Goal: Understand process/instructions: Learn how to perform a task or action

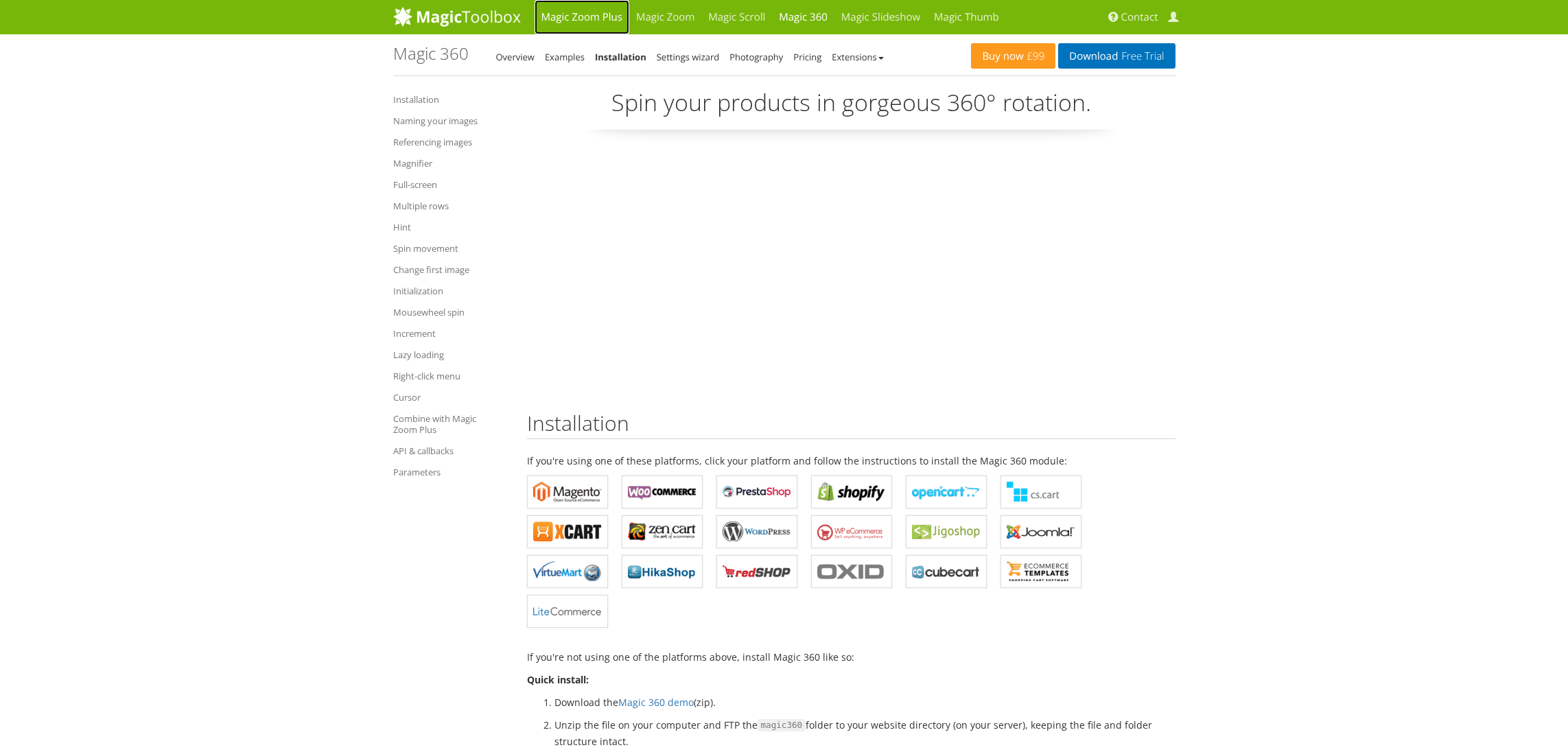
click at [578, 18] on link "Magic Zoom Plus" at bounding box center [581, 17] width 95 height 34
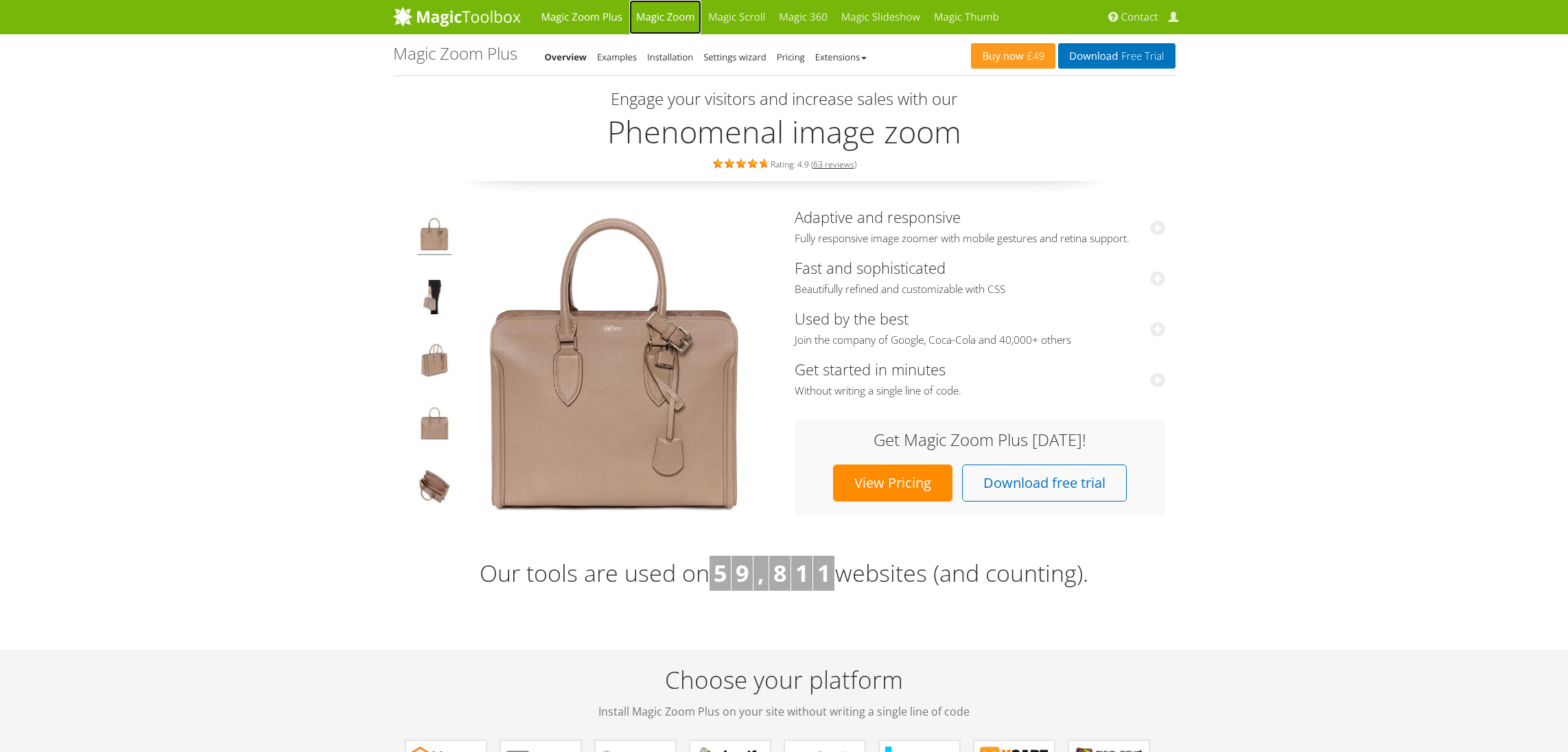
click at [671, 19] on link "Magic Zoom" at bounding box center [665, 17] width 72 height 34
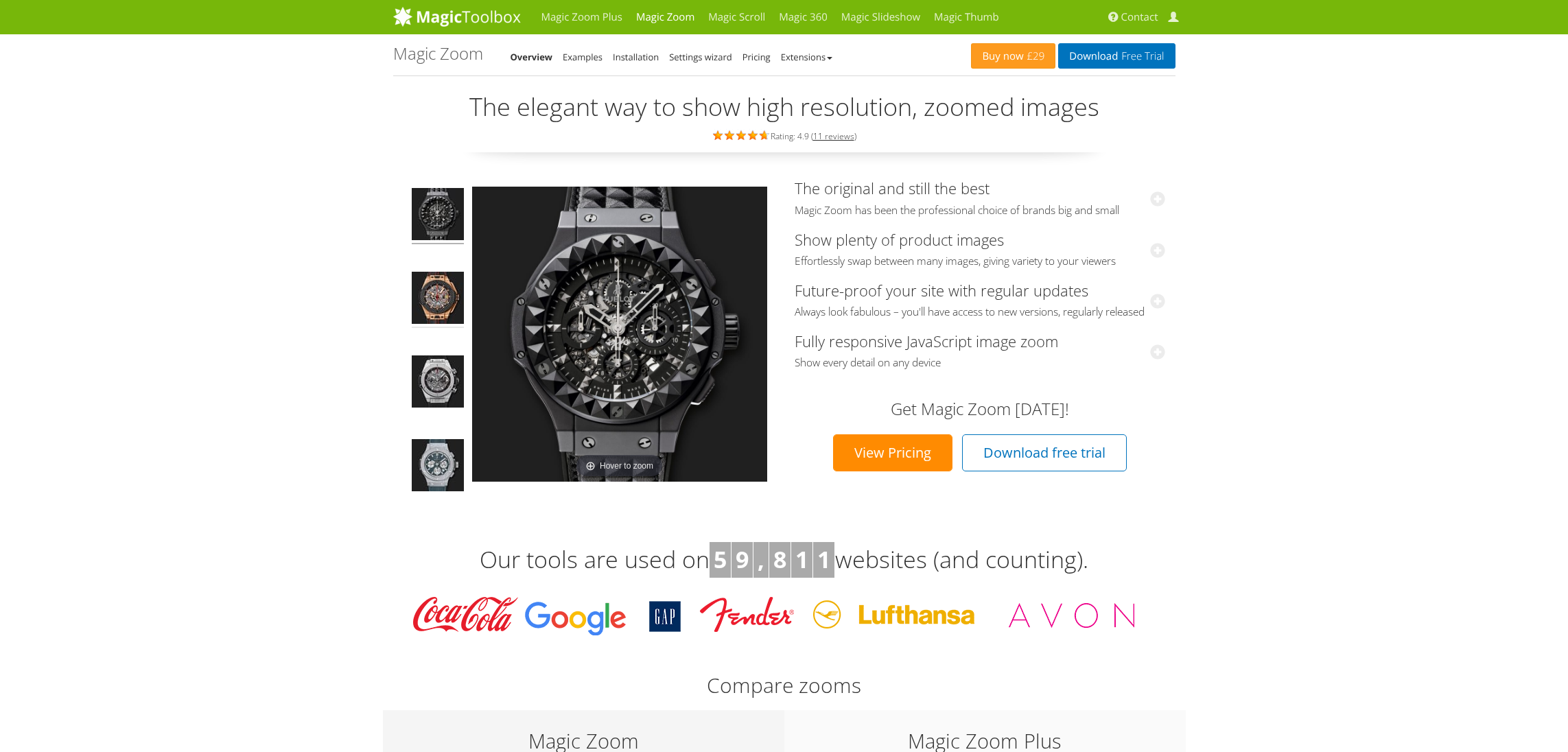
click at [438, 290] on img at bounding box center [438, 300] width 52 height 56
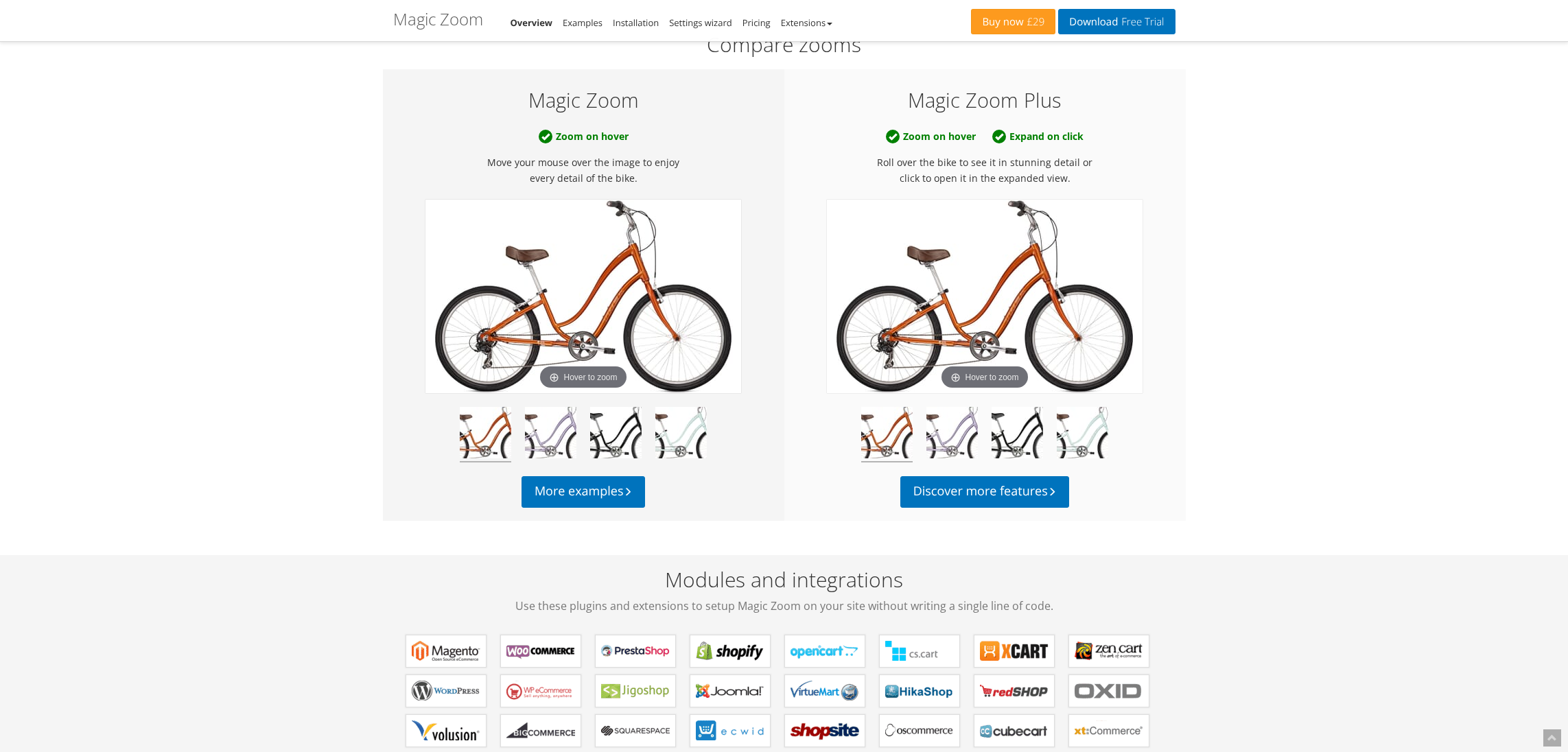
scroll to position [648, 0]
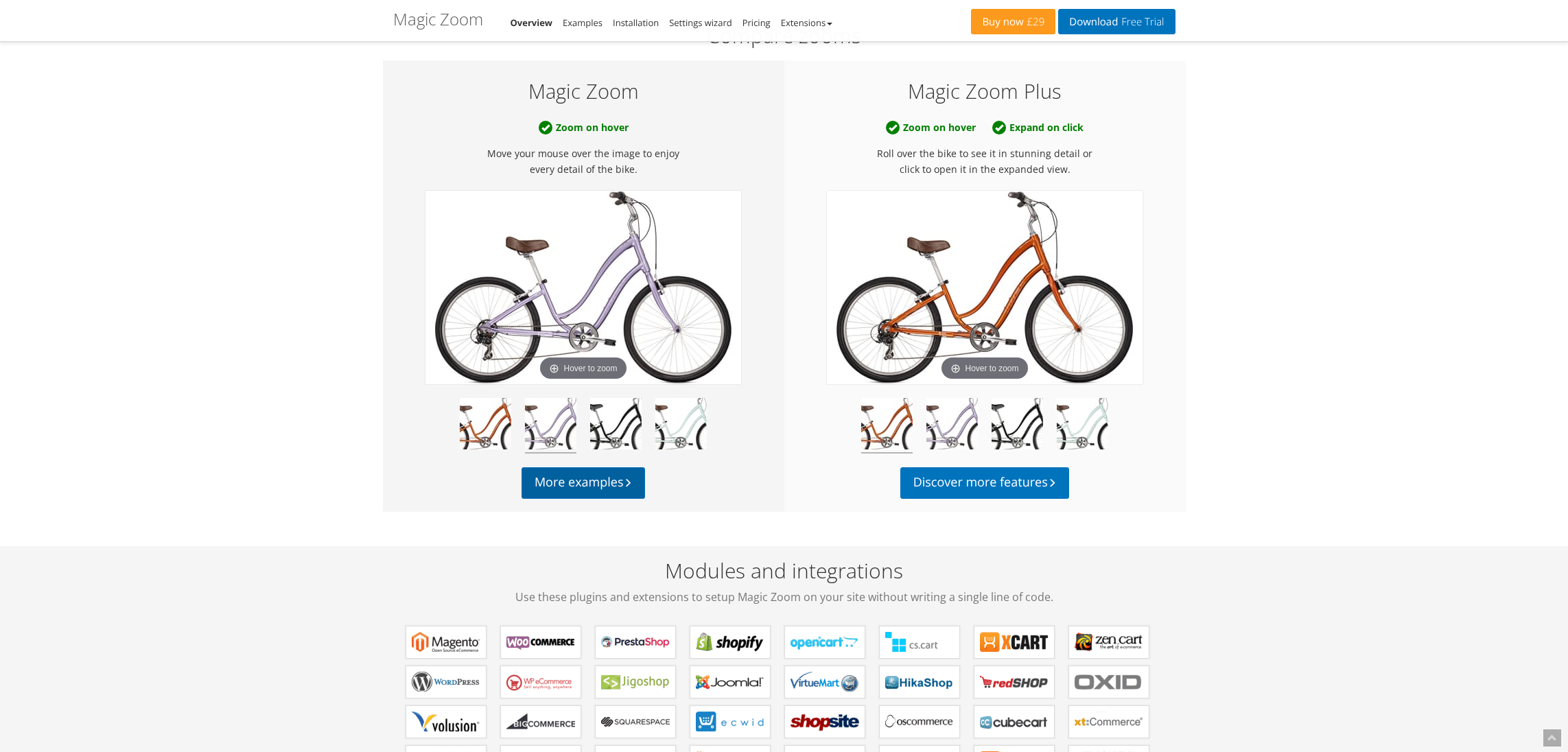
click at [581, 478] on link "More examples" at bounding box center [583, 483] width 123 height 32
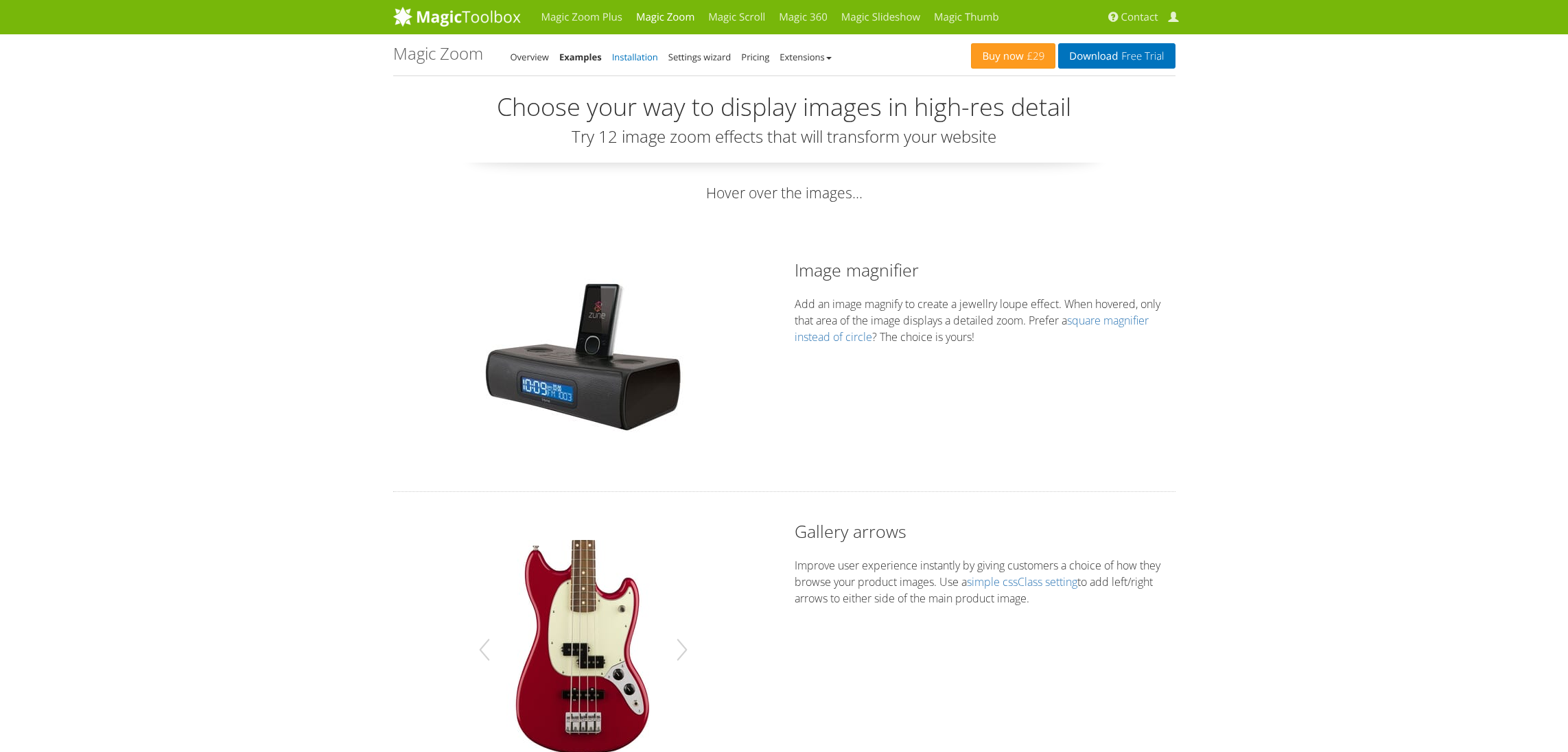
click at [628, 52] on link "Installation" at bounding box center [635, 57] width 46 height 12
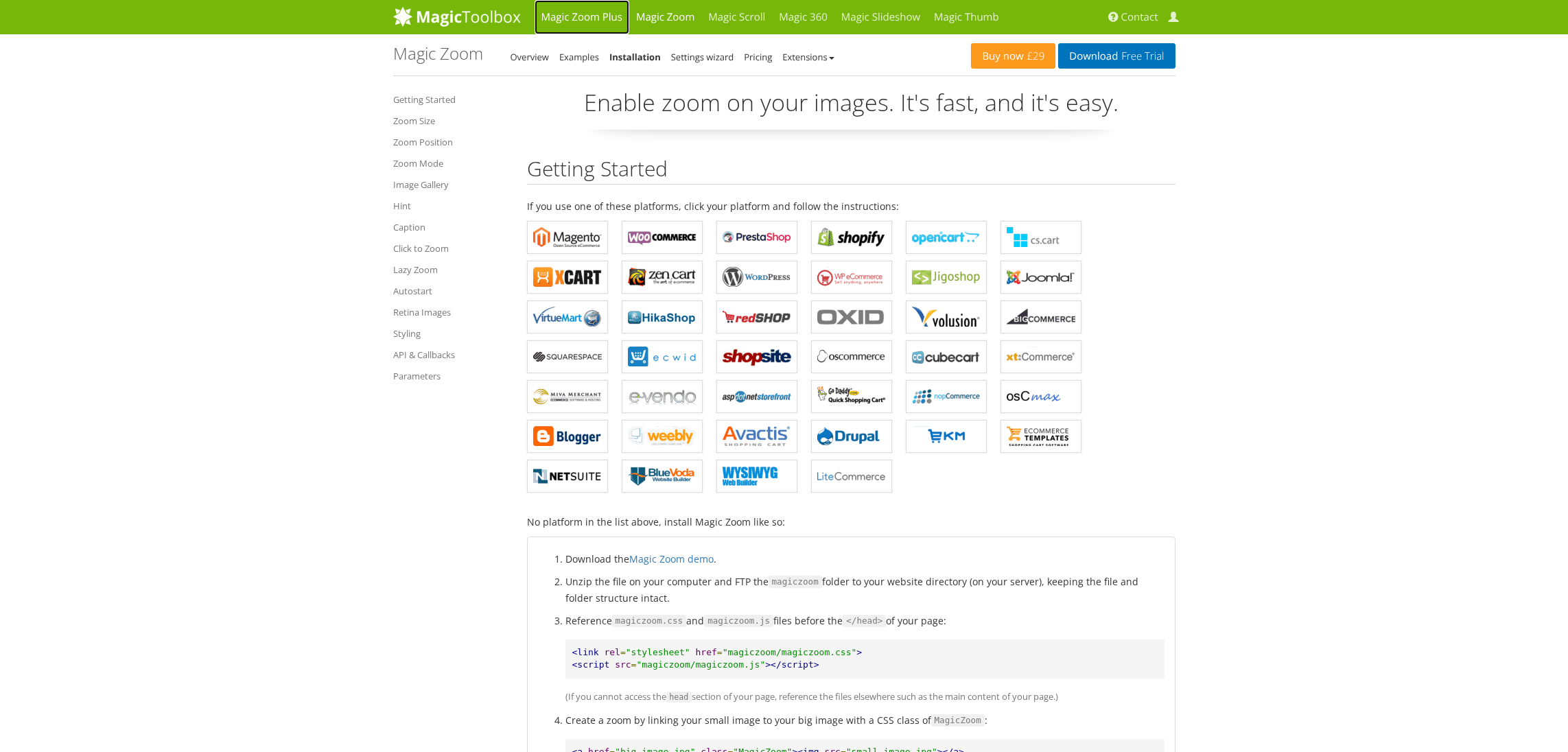
click at [577, 18] on link "Magic Zoom Plus" at bounding box center [581, 17] width 95 height 34
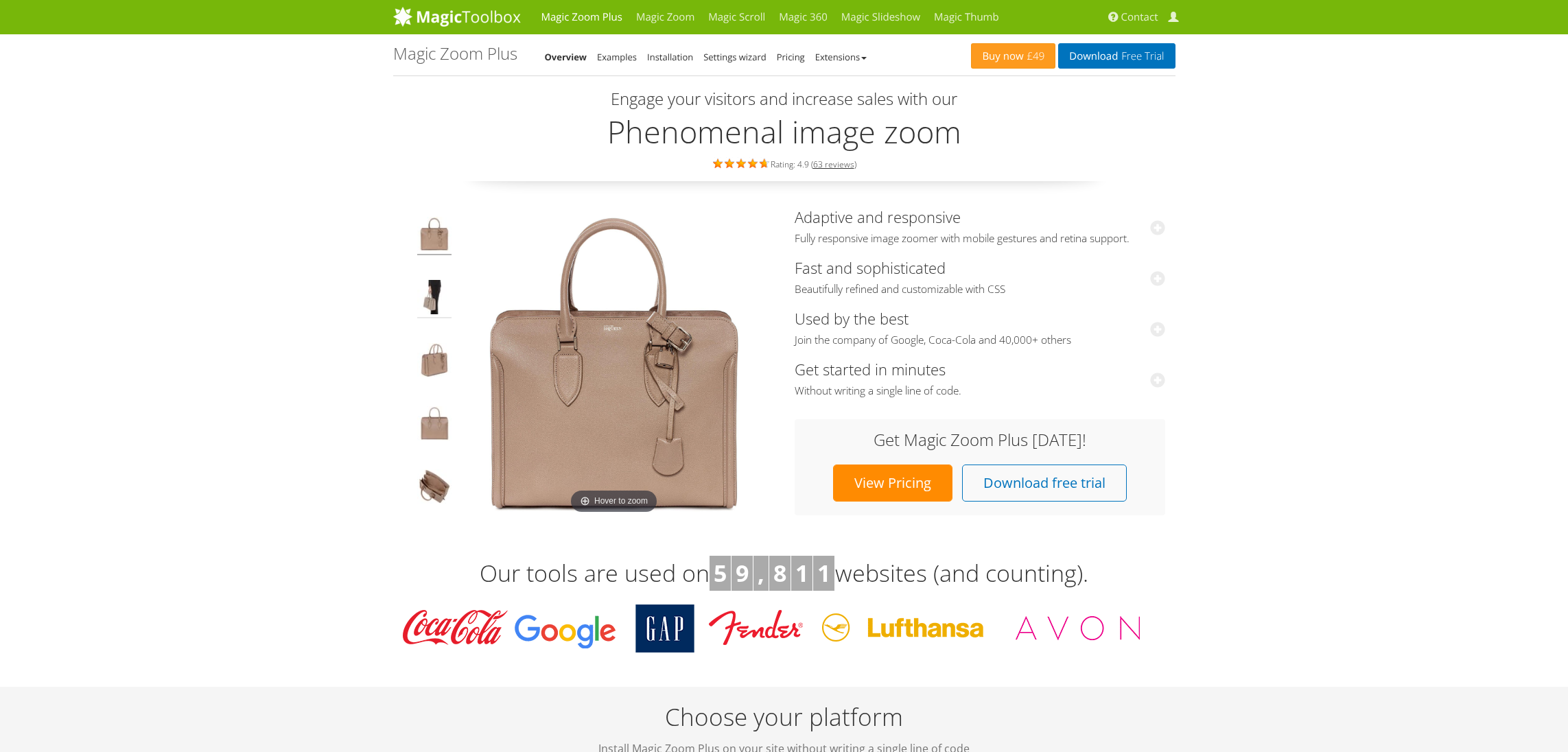
click at [434, 294] on img at bounding box center [434, 299] width 34 height 39
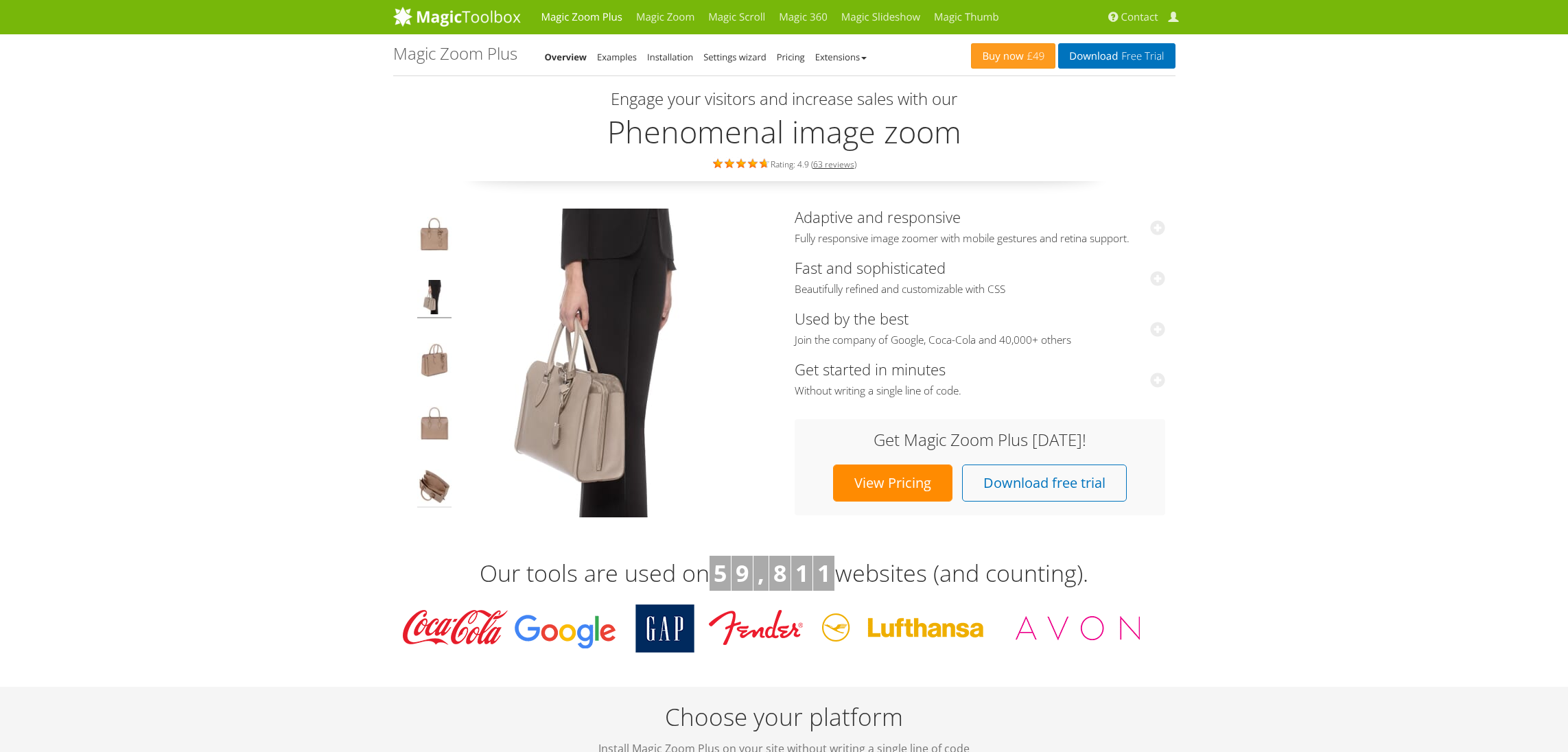
click at [437, 488] on img at bounding box center [434, 488] width 34 height 39
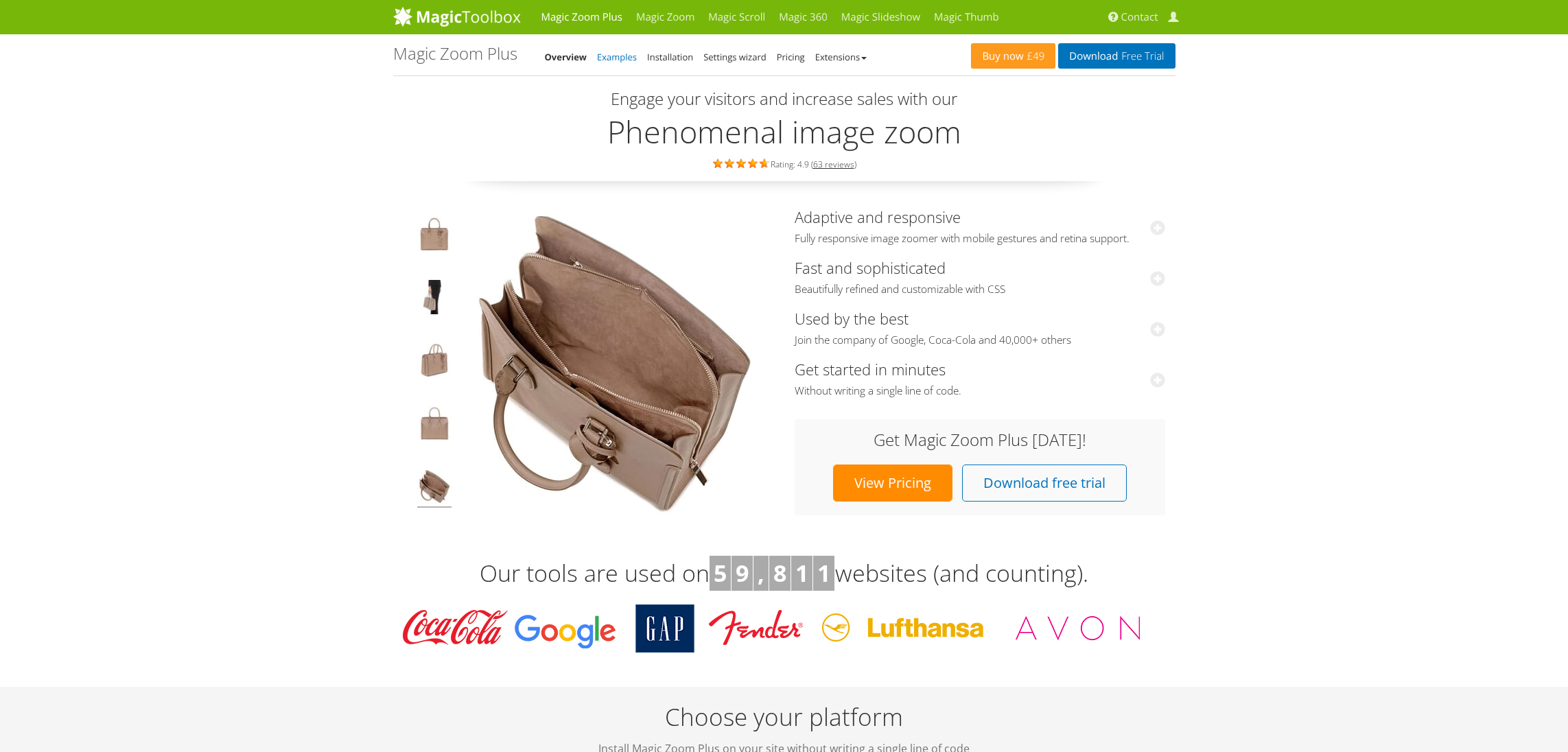
click at [633, 57] on link "Examples" at bounding box center [617, 57] width 40 height 12
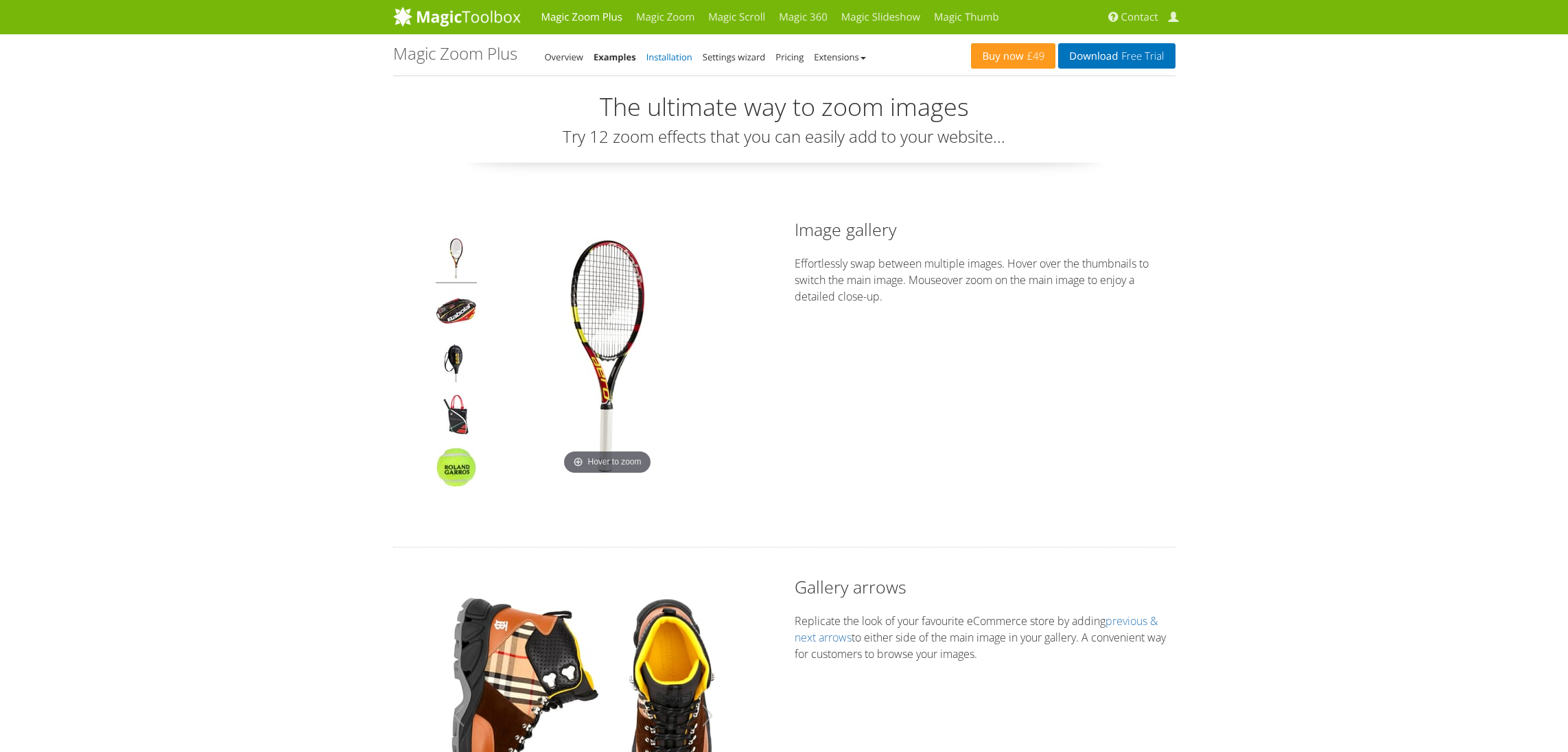
click at [667, 57] on link "Installation" at bounding box center [669, 57] width 46 height 12
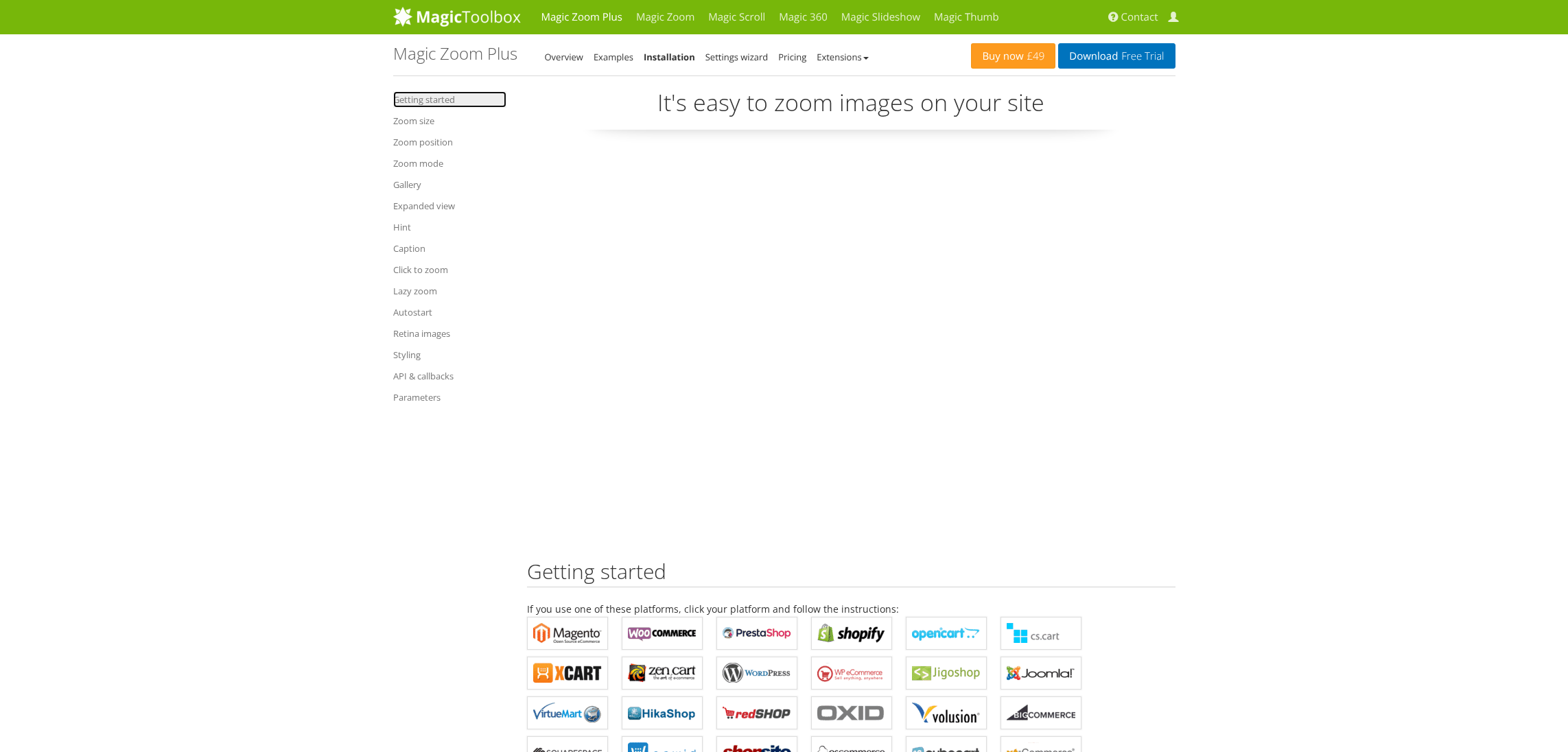
click at [434, 104] on link "Getting started" at bounding box center [450, 100] width 113 height 17
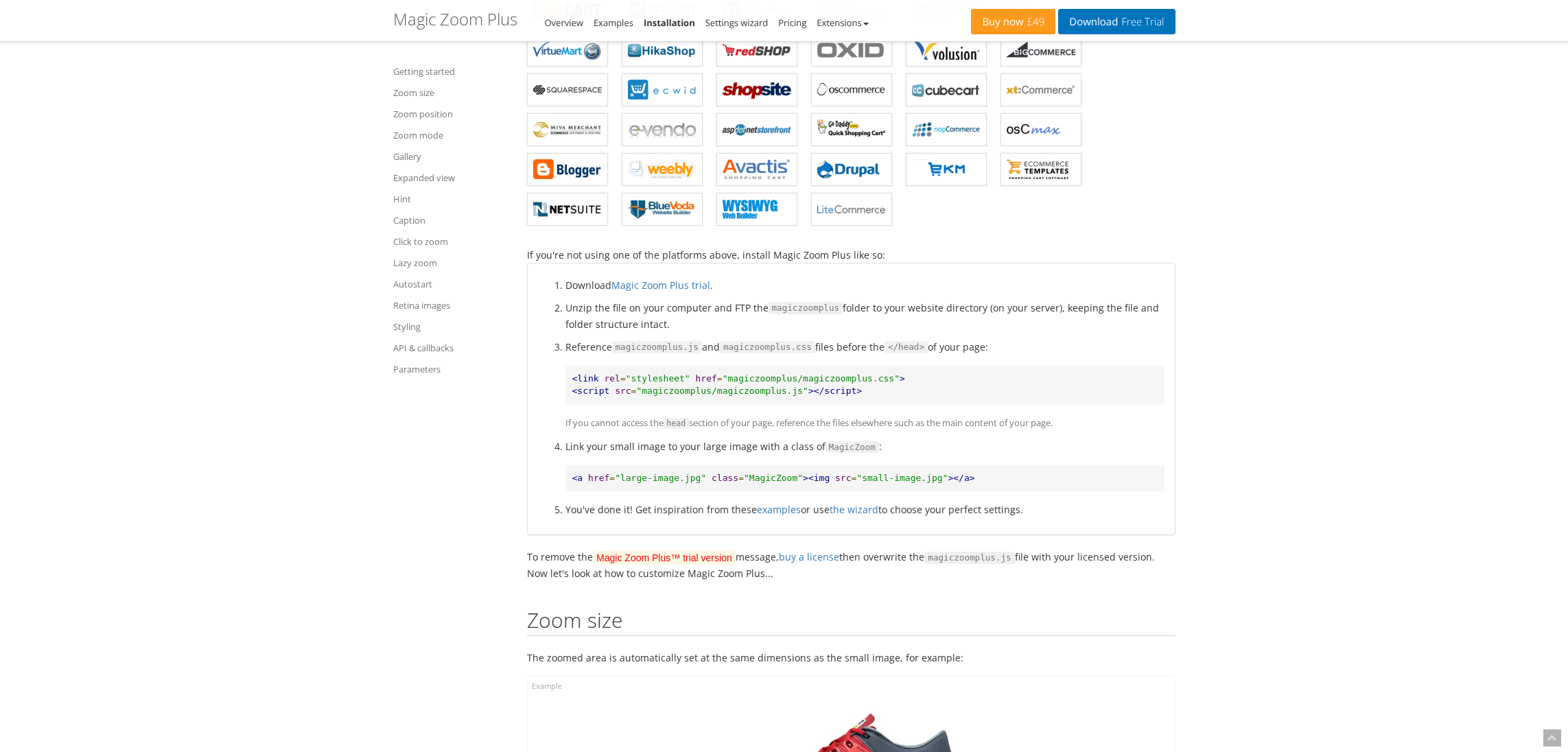
scroll to position [732, 0]
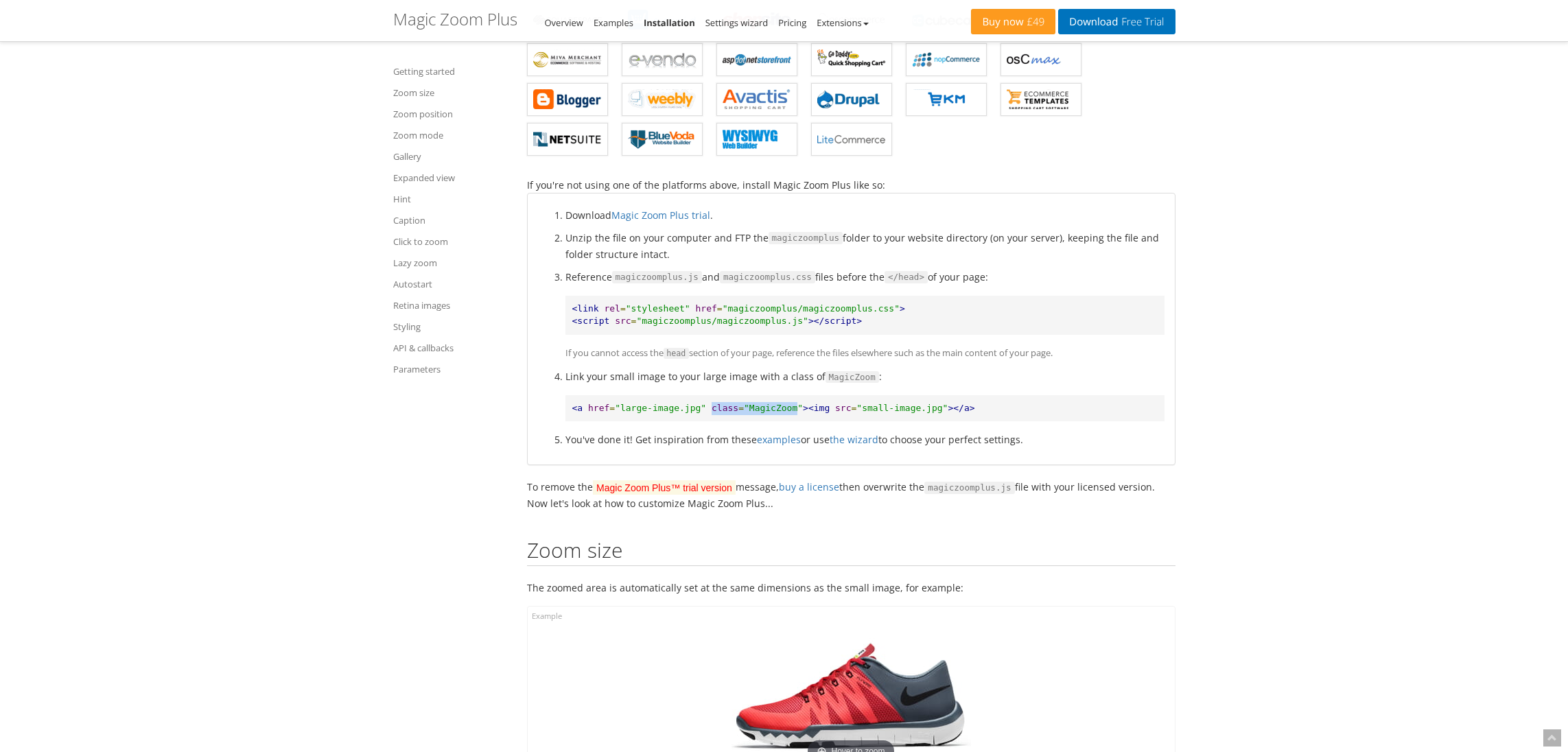
drag, startPoint x: 713, startPoint y: 410, endPoint x: 796, endPoint y: 407, distance: 83.1
click at [796, 407] on pre "<a href = "large-image.jpg" class = "MagicZoom" ><img src = "small-image.jpg" >…" at bounding box center [865, 408] width 600 height 26
click at [803, 408] on span "><img" at bounding box center [816, 408] width 26 height 11
